Goal: Navigation & Orientation: Find specific page/section

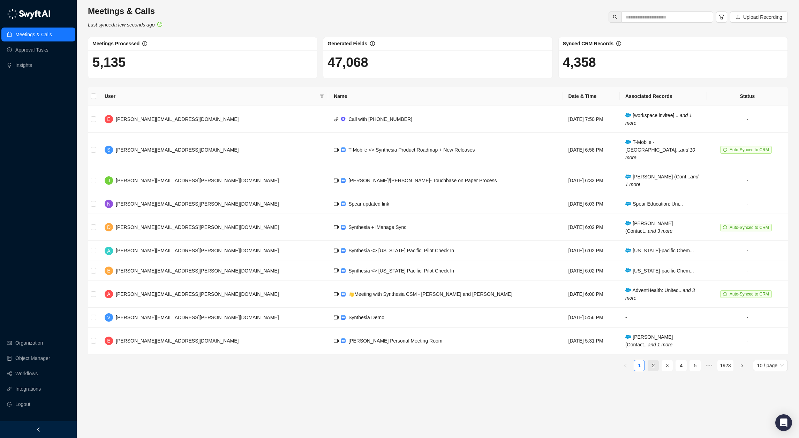
click at [653, 360] on link "2" at bounding box center [653, 365] width 10 height 10
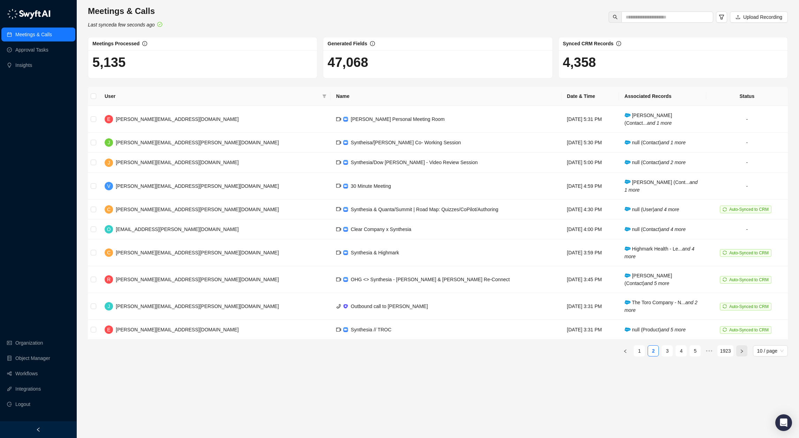
click at [744, 352] on button "button" at bounding box center [741, 351] width 11 height 11
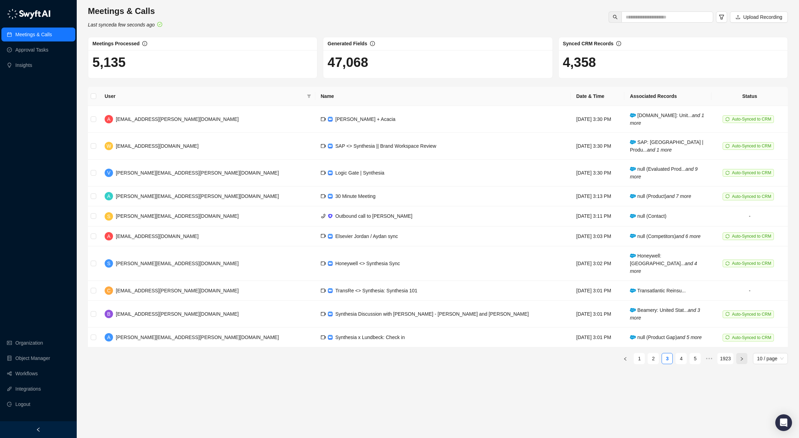
click at [742, 357] on icon "right" at bounding box center [741, 359] width 4 height 4
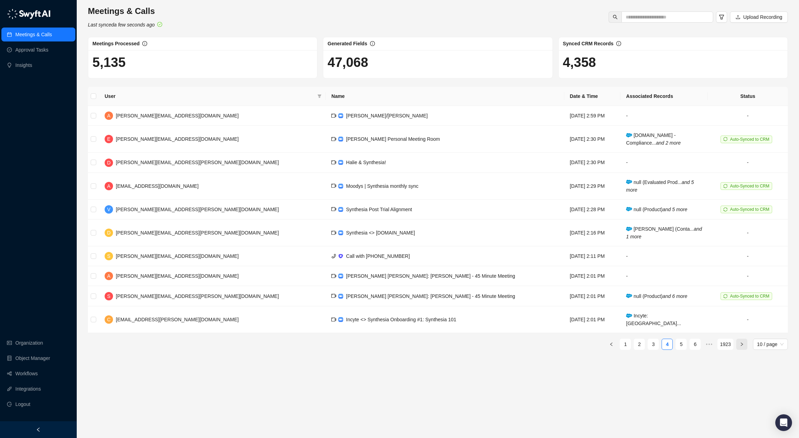
click at [741, 342] on icon "right" at bounding box center [741, 344] width 4 height 4
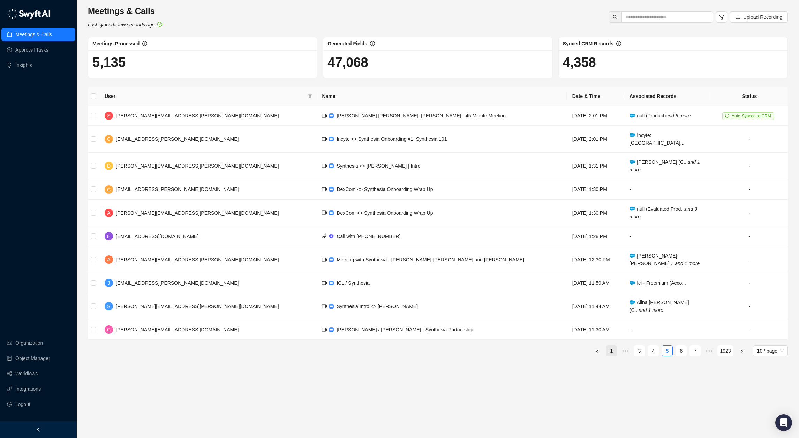
click at [613, 346] on link "1" at bounding box center [611, 351] width 10 height 10
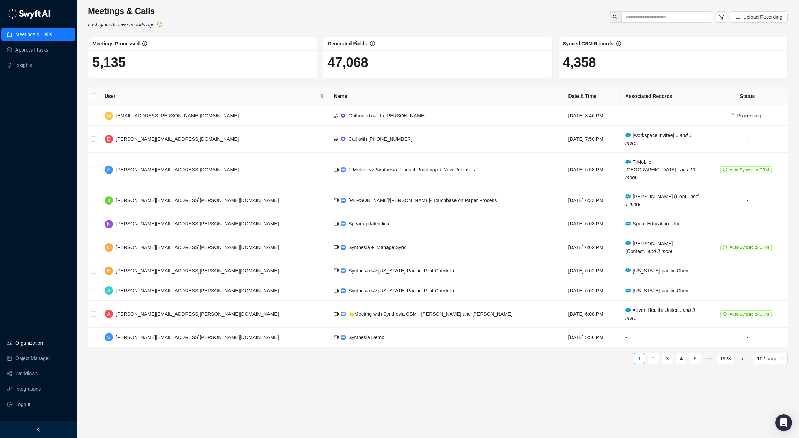
click at [33, 344] on link "Organization" at bounding box center [29, 343] width 28 height 14
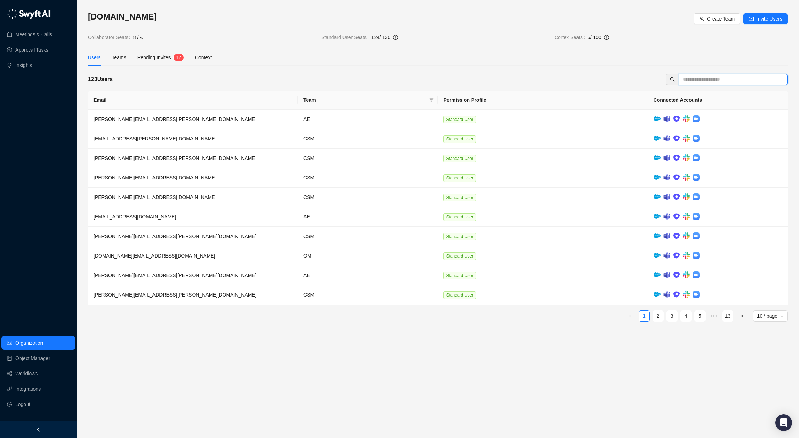
click at [704, 79] on input "text" at bounding box center [730, 80] width 95 height 8
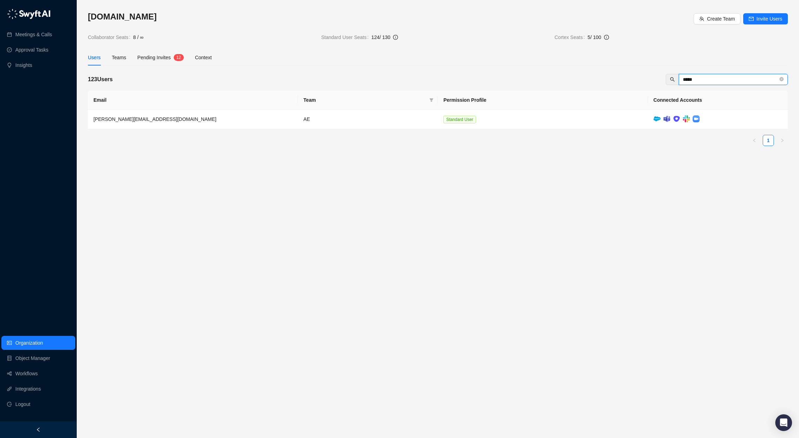
type input "*****"
click at [650, 118] on td at bounding box center [718, 120] width 140 height 20
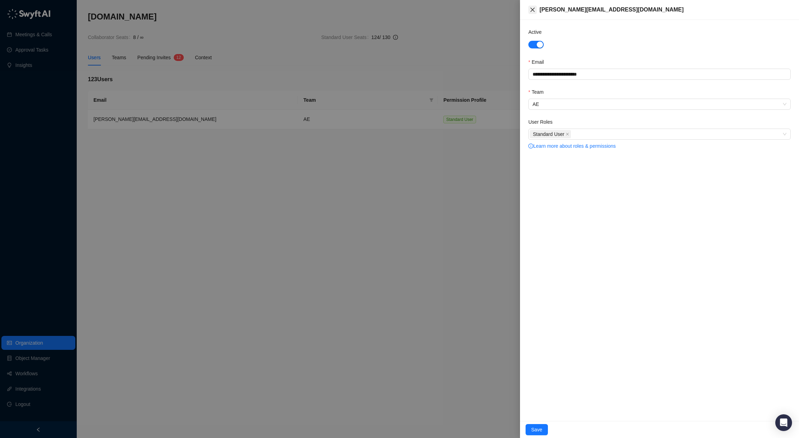
click at [532, 12] on icon "close" at bounding box center [533, 10] width 6 height 6
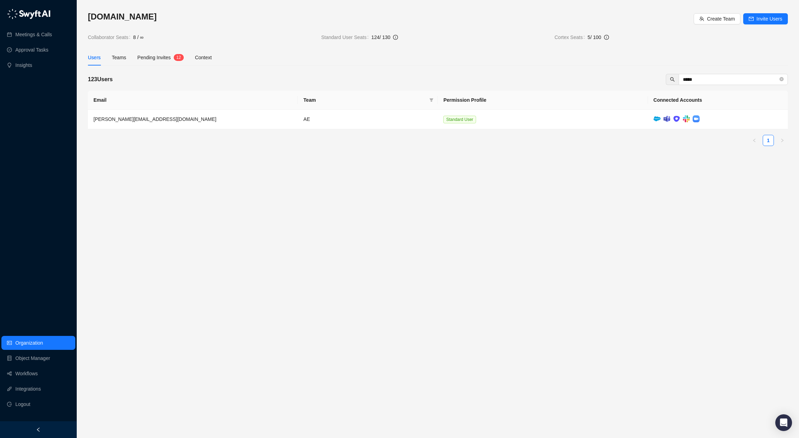
drag, startPoint x: 163, startPoint y: 63, endPoint x: 145, endPoint y: 62, distance: 17.8
click at [162, 63] on div "Pending Invites 1 2" at bounding box center [160, 58] width 46 height 16
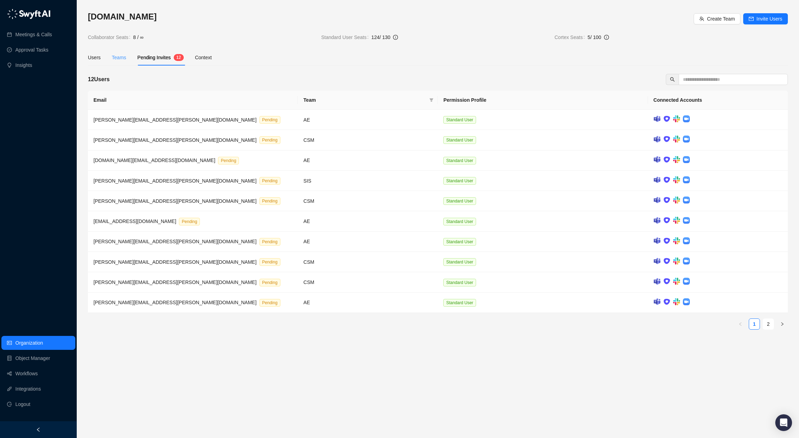
click at [122, 62] on div "Teams" at bounding box center [119, 58] width 14 height 16
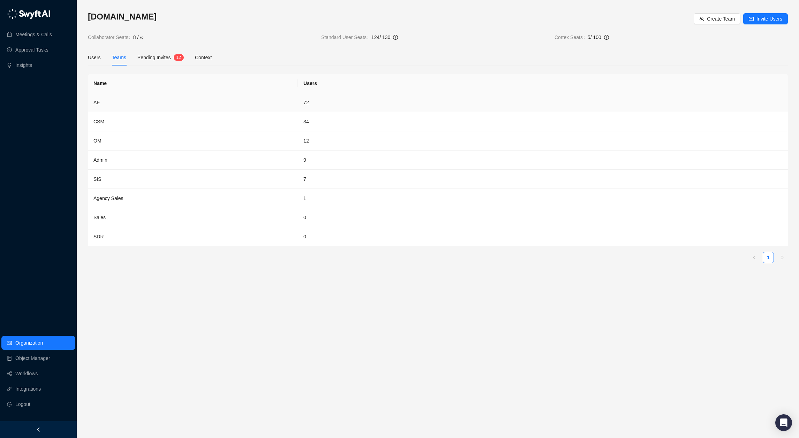
click at [160, 108] on td "AE" at bounding box center [193, 102] width 210 height 19
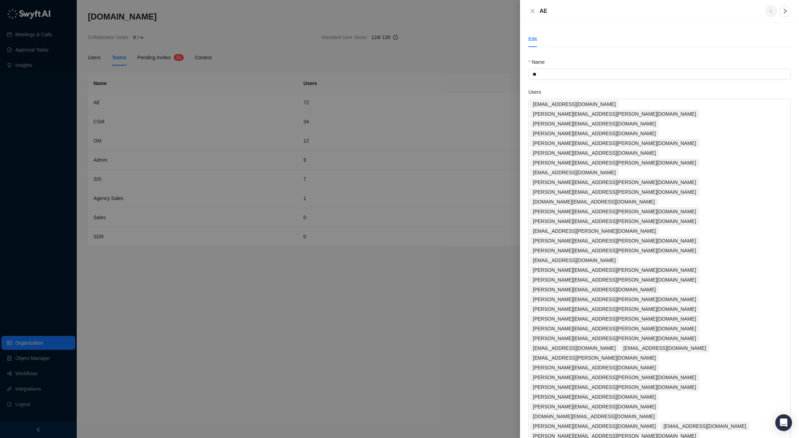
scroll to position [1, 0]
click at [533, 9] on icon "close" at bounding box center [532, 11] width 4 height 4
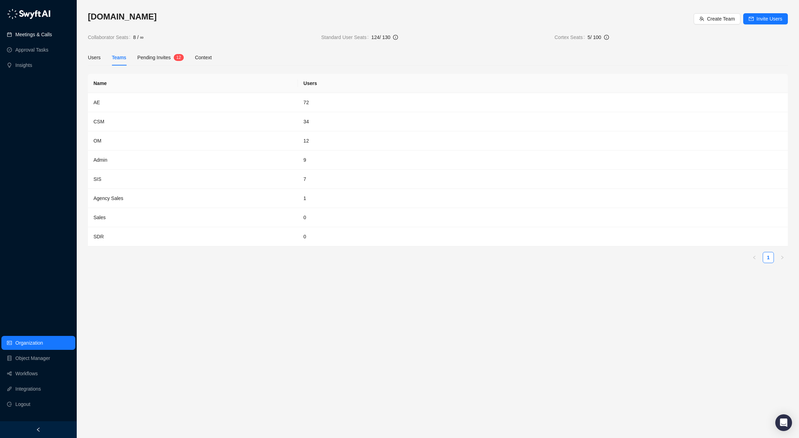
click at [50, 37] on link "Meetings & Calls" at bounding box center [33, 35] width 37 height 14
